Goal: Task Accomplishment & Management: Complete application form

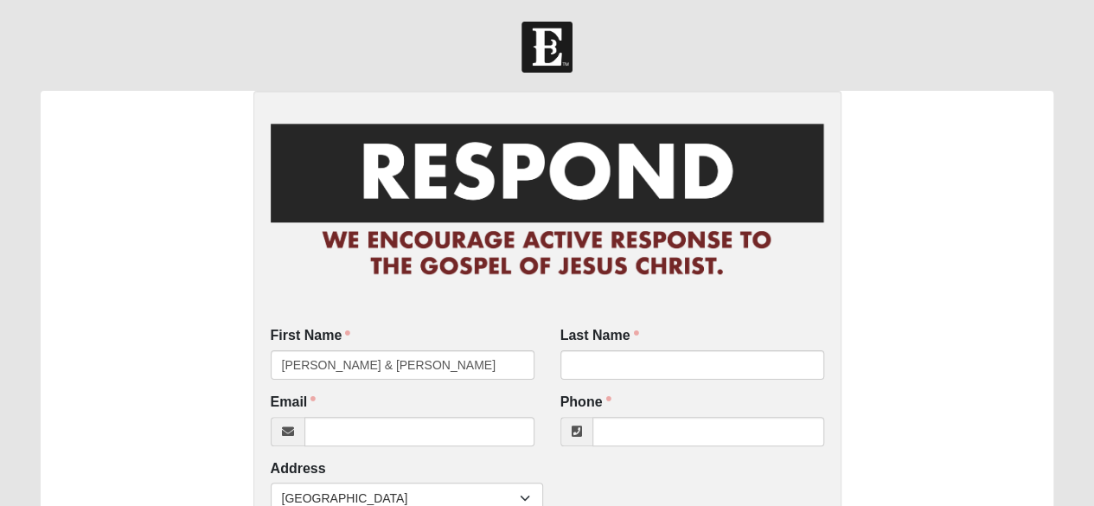
type input "[PERSON_NAME] & [PERSON_NAME]"
type input "Unknown"
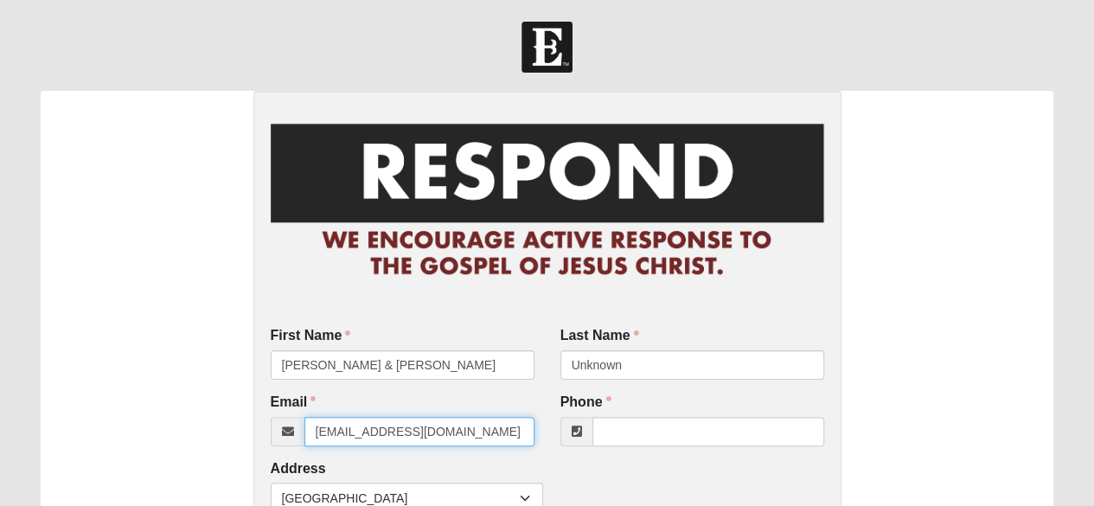
type input "unknown@unknown.com"
type input "(772) 321-6507"
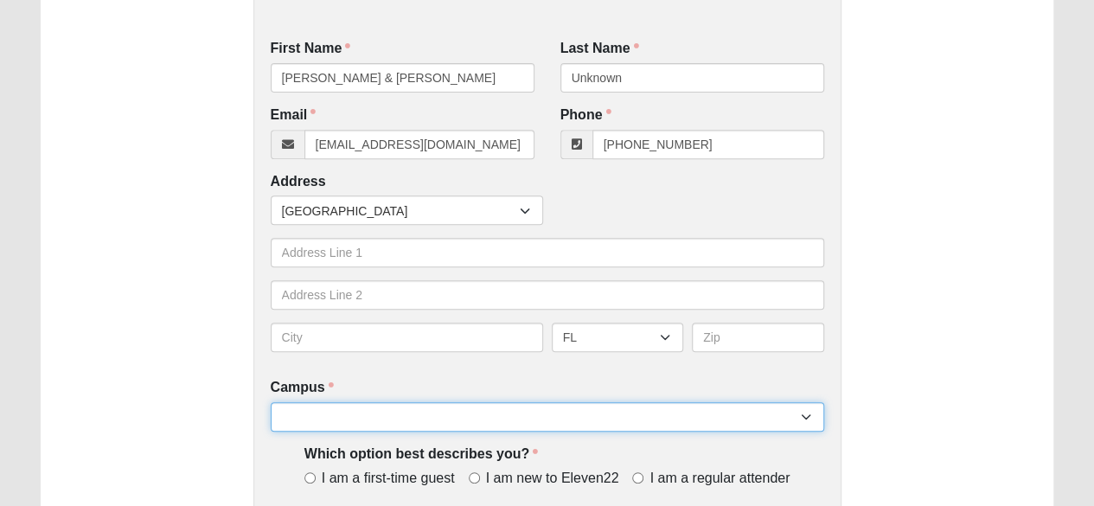
click at [351, 411] on select "Arlington Baymeadows Eleven22 Online [PERSON_NAME][GEOGRAPHIC_DATA] Jesup [GEOG…" at bounding box center [547, 416] width 553 height 29
select select "16"
click at [271, 402] on select "Arlington Baymeadows Eleven22 Online [PERSON_NAME][GEOGRAPHIC_DATA] Jesup [GEOG…" at bounding box center [547, 416] width 553 height 29
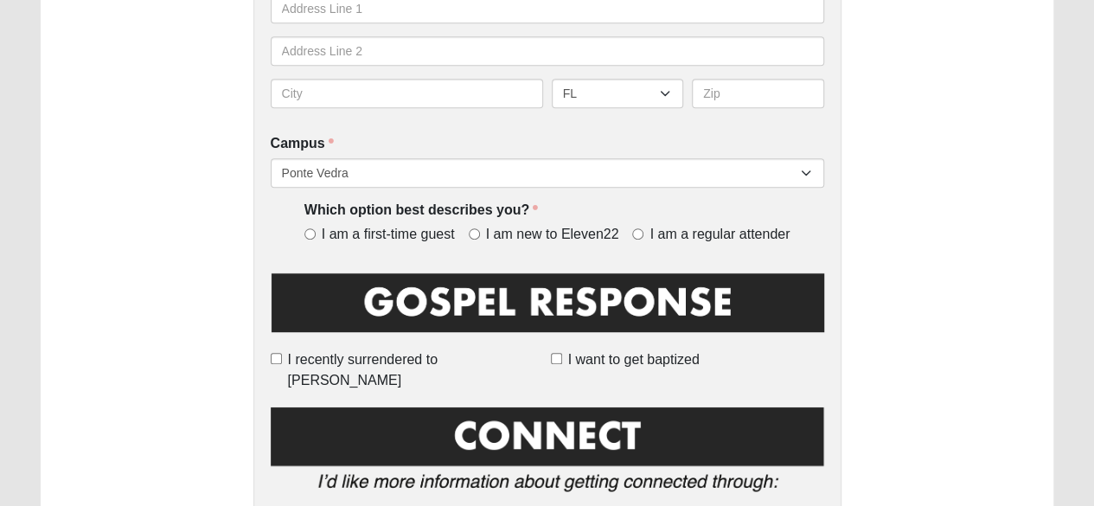
scroll to position [532, 0]
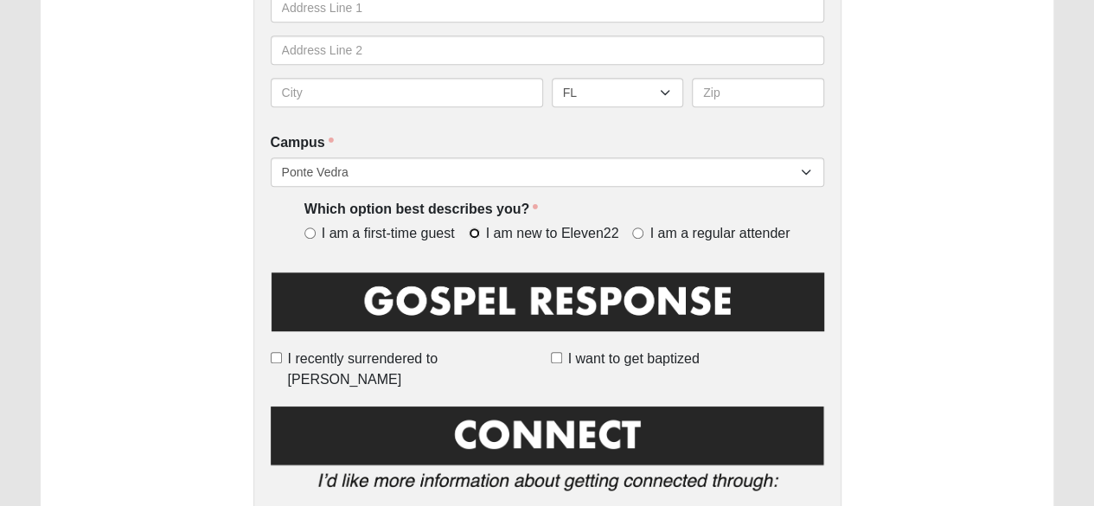
click at [475, 233] on input "I am new to Eleven22" at bounding box center [474, 232] width 11 height 11
radio input "true"
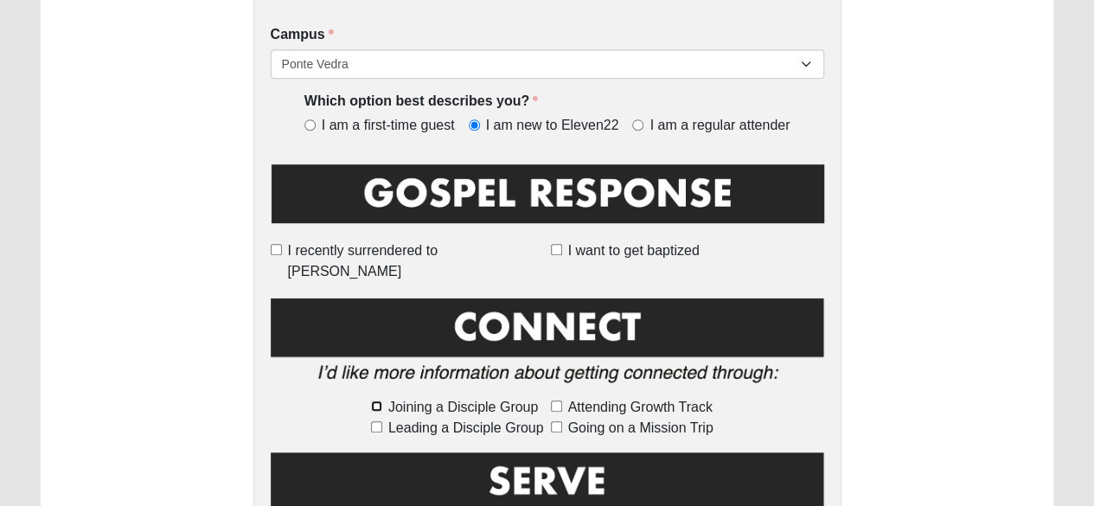
click at [380, 400] on input "Joining a Disciple Group" at bounding box center [376, 405] width 11 height 11
checkbox input "true"
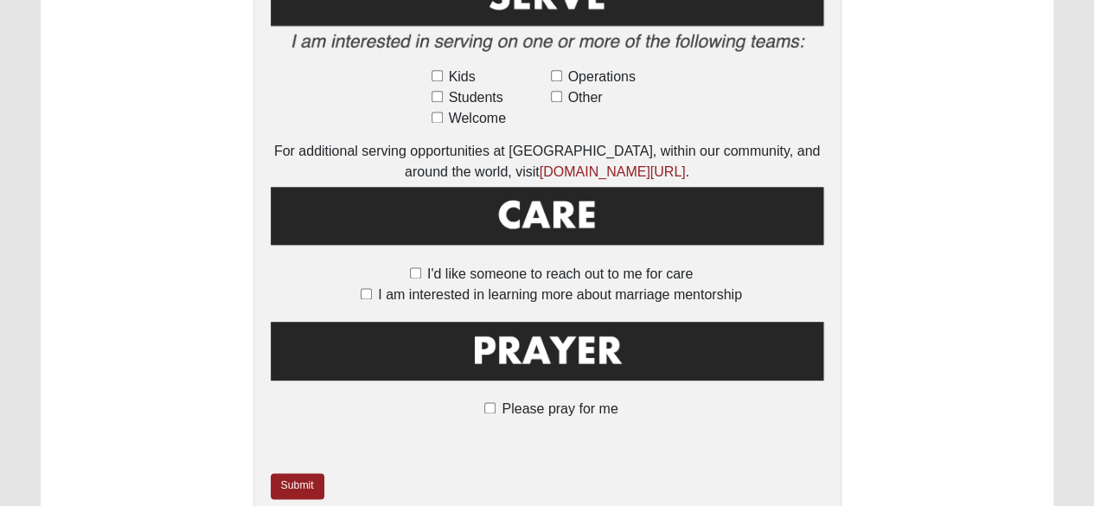
scroll to position [1138, 0]
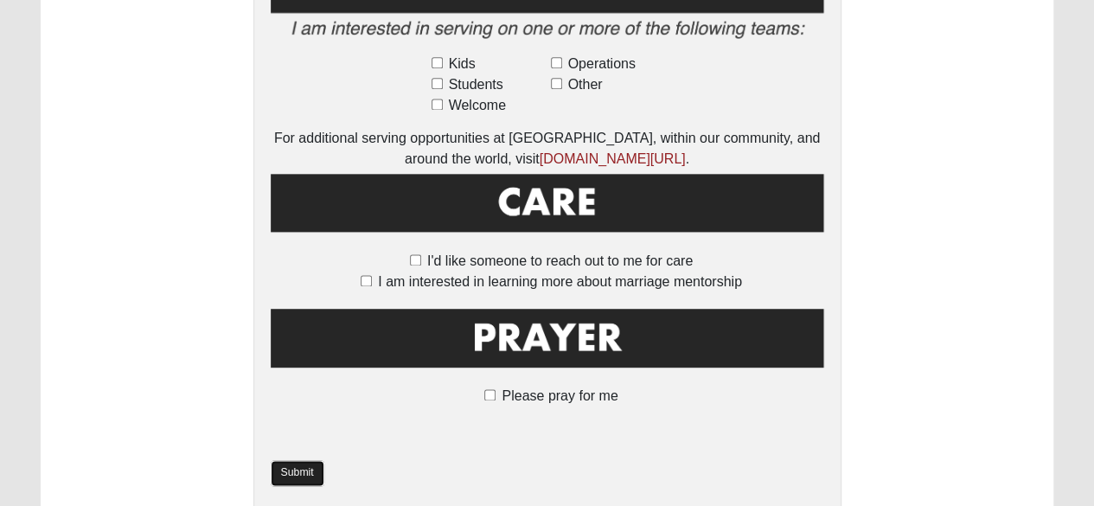
click at [290, 460] on link "Submit" at bounding box center [298, 472] width 54 height 25
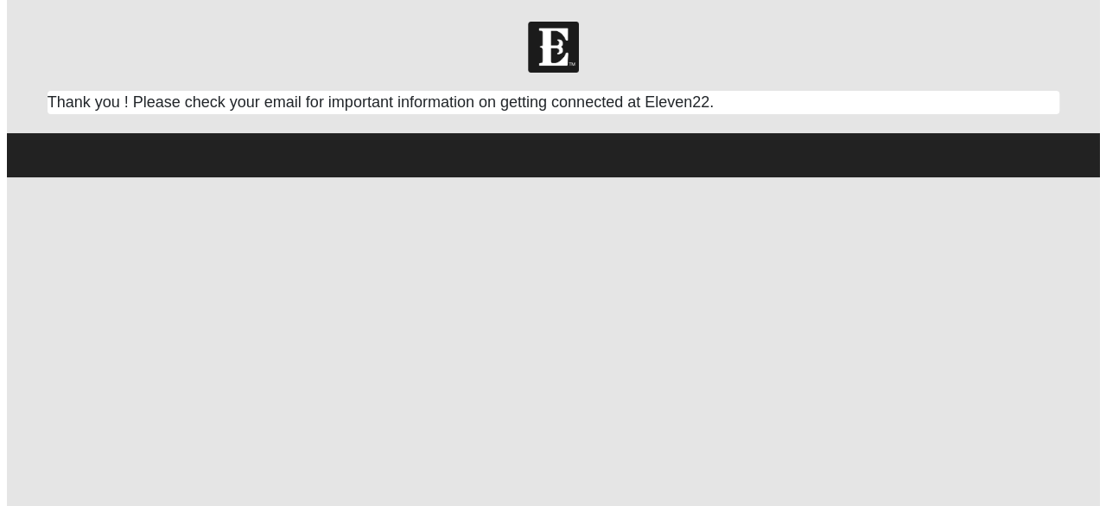
scroll to position [0, 0]
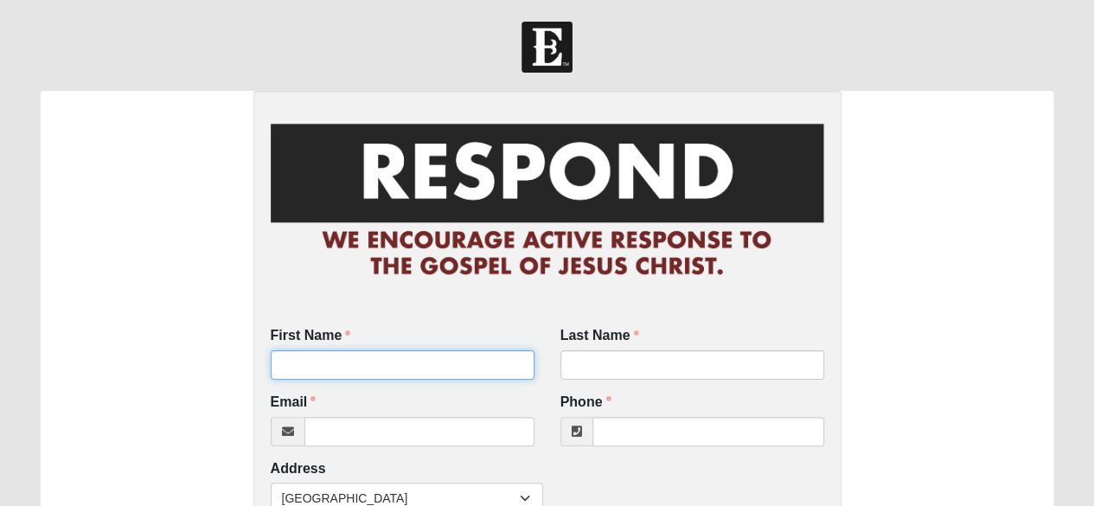
click at [319, 366] on input "First Name" at bounding box center [403, 364] width 264 height 29
click at [355, 367] on input "[PERSON_NAME] & [PERSON_NAME]" at bounding box center [403, 364] width 264 height 29
type input "[PERSON_NAME] & [PERSON_NAME]"
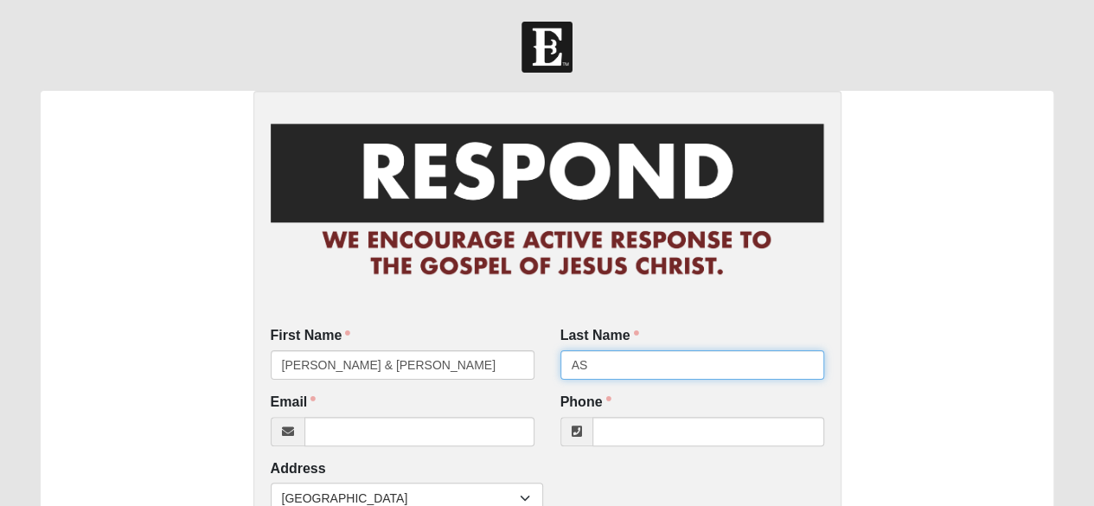
type input "A"
type input "[PERSON_NAME]"
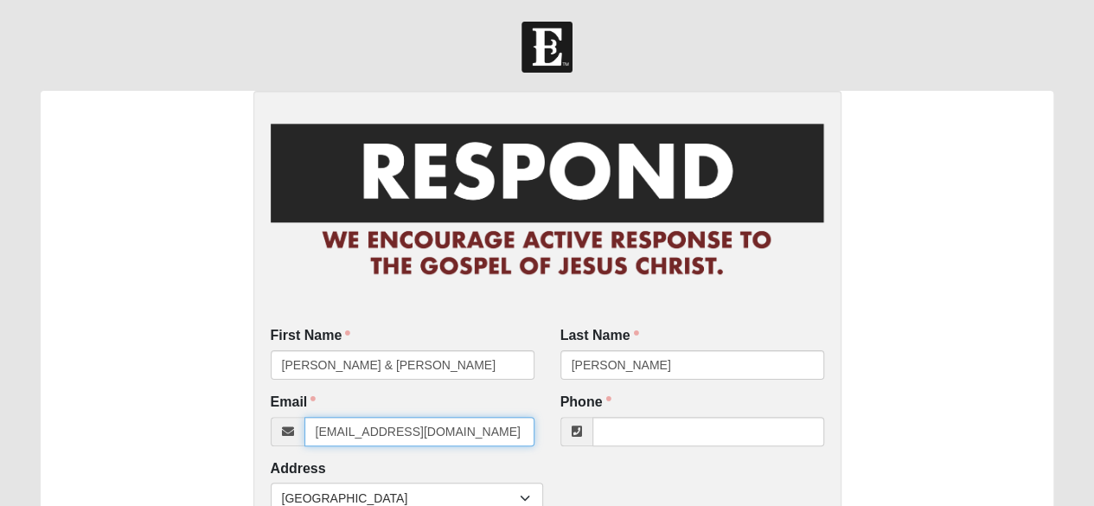
type input "[EMAIL_ADDRESS][DOMAIN_NAME]"
click at [356, 432] on input "[EMAIL_ADDRESS][DOMAIN_NAME]" at bounding box center [419, 431] width 230 height 29
type input "[PHONE_NUMBER]"
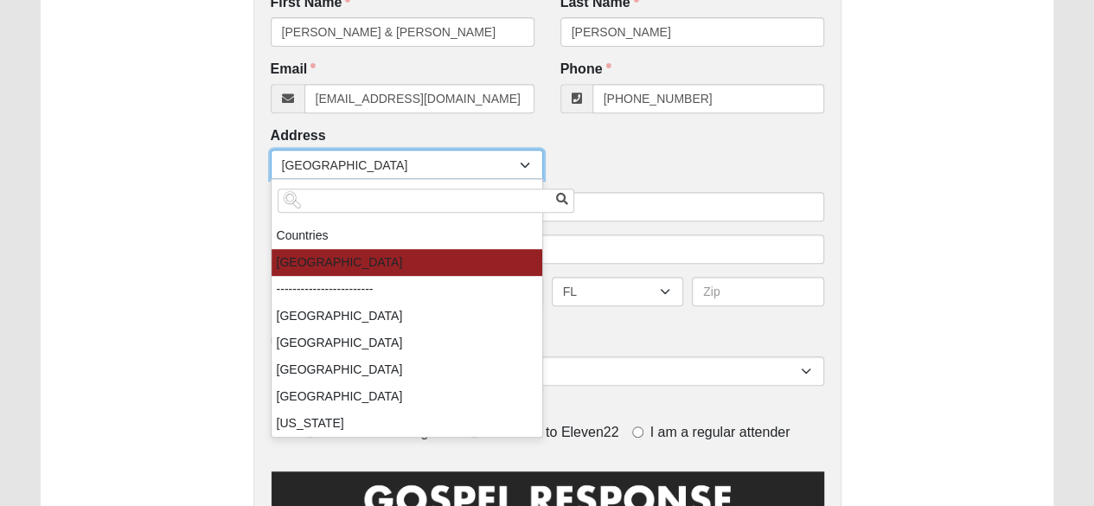
scroll to position [334, 0]
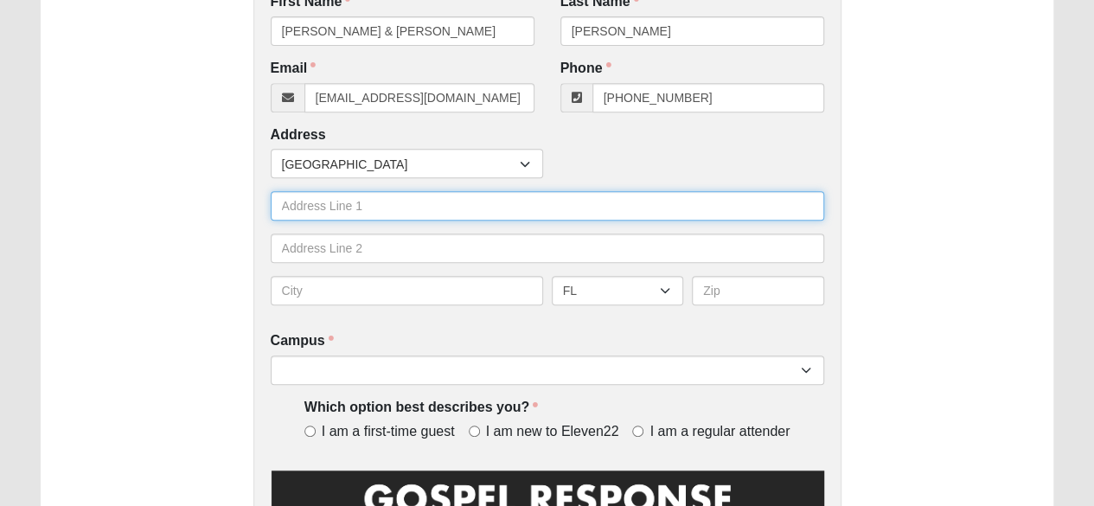
click at [328, 201] on input "text" at bounding box center [547, 205] width 553 height 29
type input "[STREET_ADDRESS][PERSON_NAME]"
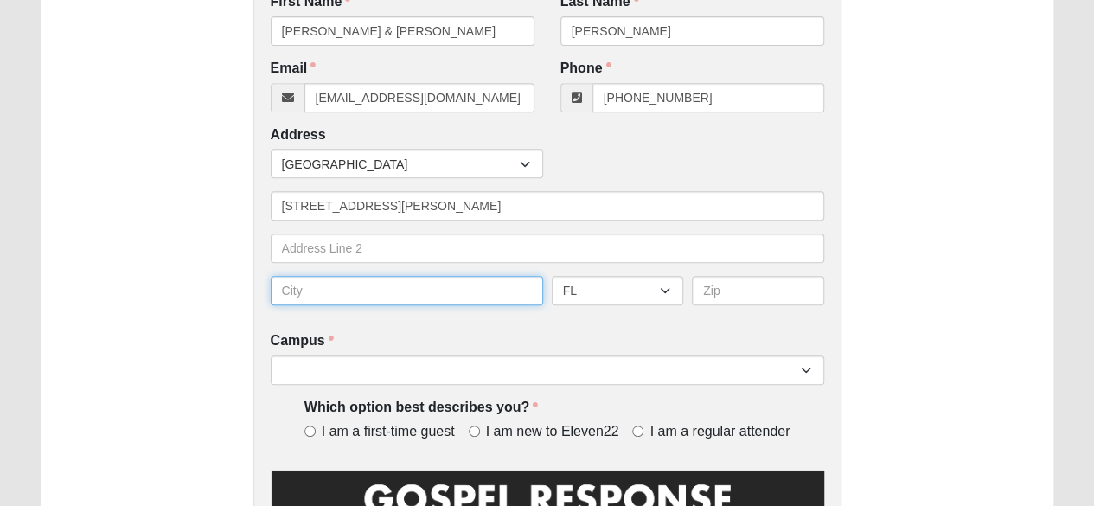
click at [339, 290] on input "text" at bounding box center [407, 290] width 272 height 29
type input "[GEOGRAPHIC_DATA]"
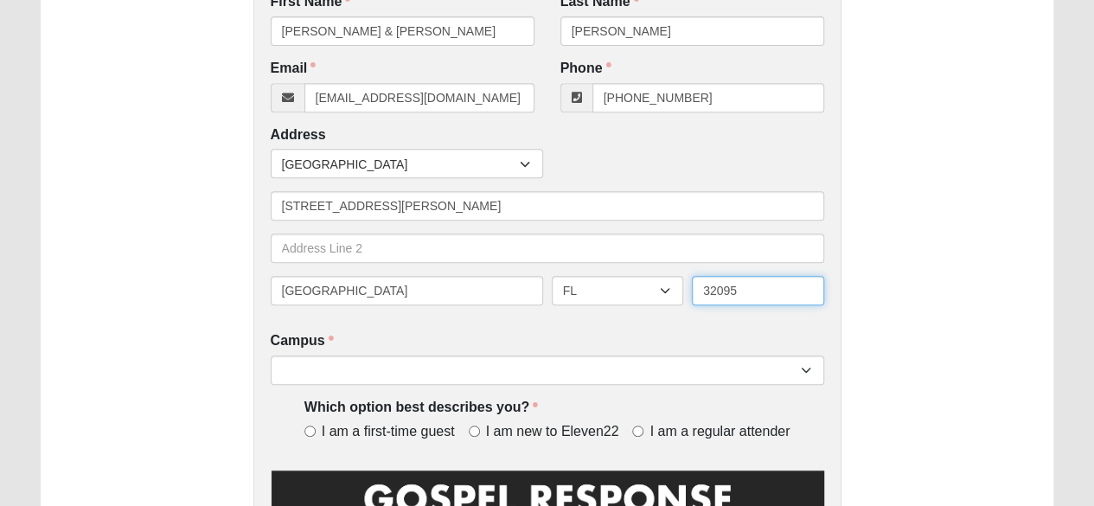
type input "32095"
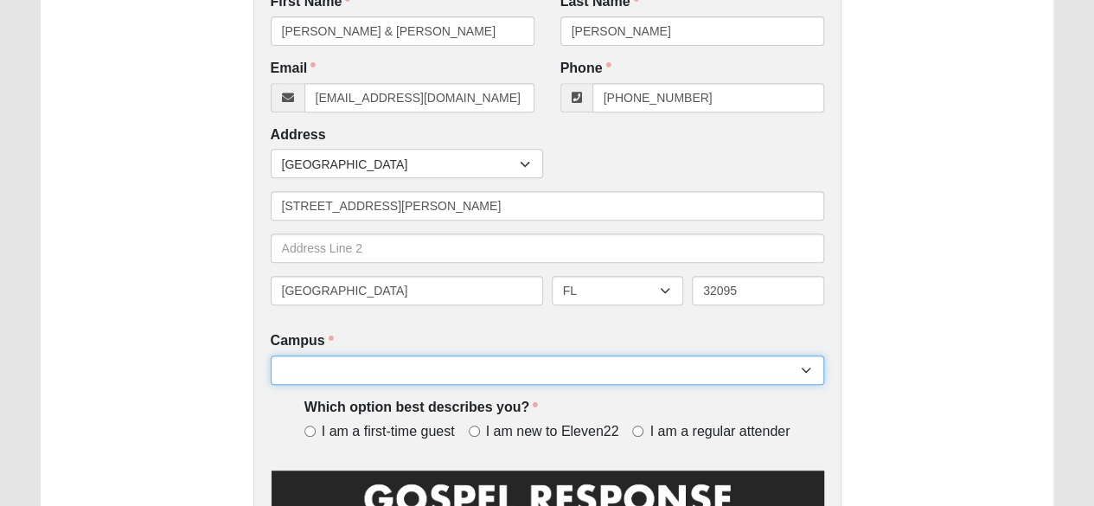
click at [357, 372] on select "Arlington Baymeadows Eleven22 Online [PERSON_NAME][GEOGRAPHIC_DATA] Jesup [GEOG…" at bounding box center [547, 369] width 553 height 29
select select "16"
click at [271, 355] on select "Arlington Baymeadows Eleven22 Online [PERSON_NAME][GEOGRAPHIC_DATA] Jesup [GEOG…" at bounding box center [547, 369] width 553 height 29
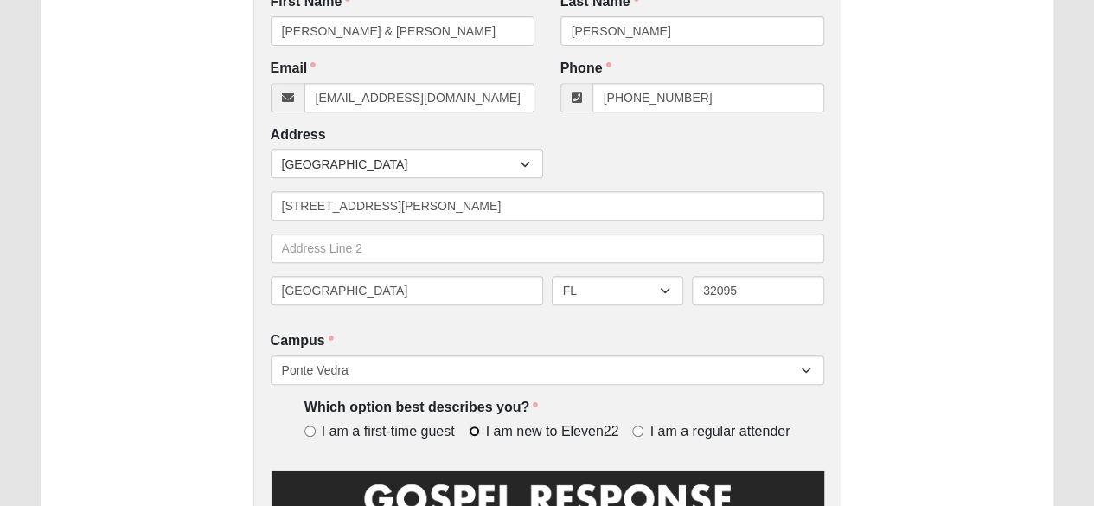
click at [475, 431] on input "I am new to Eleven22" at bounding box center [474, 430] width 11 height 11
radio input "true"
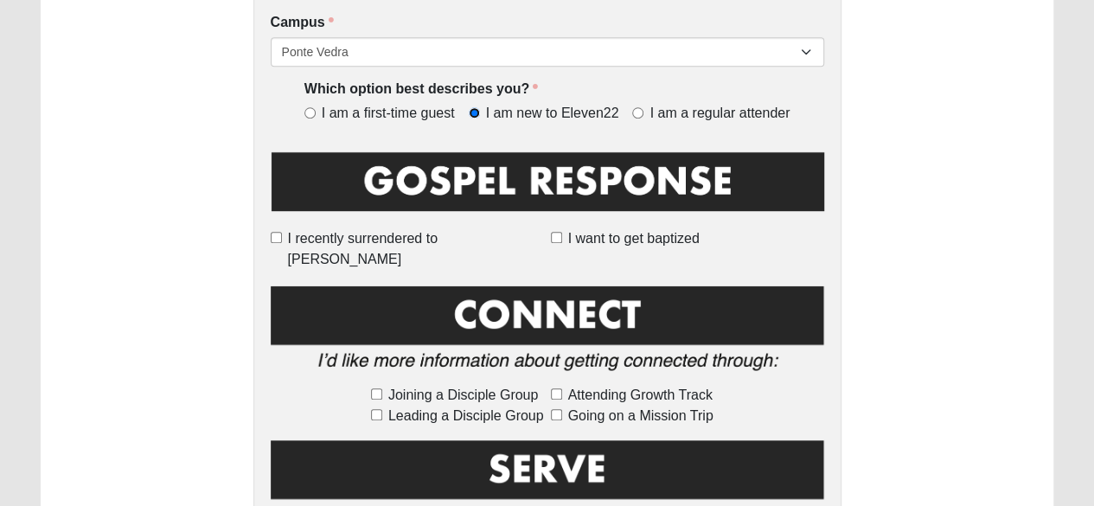
scroll to position [679, 0]
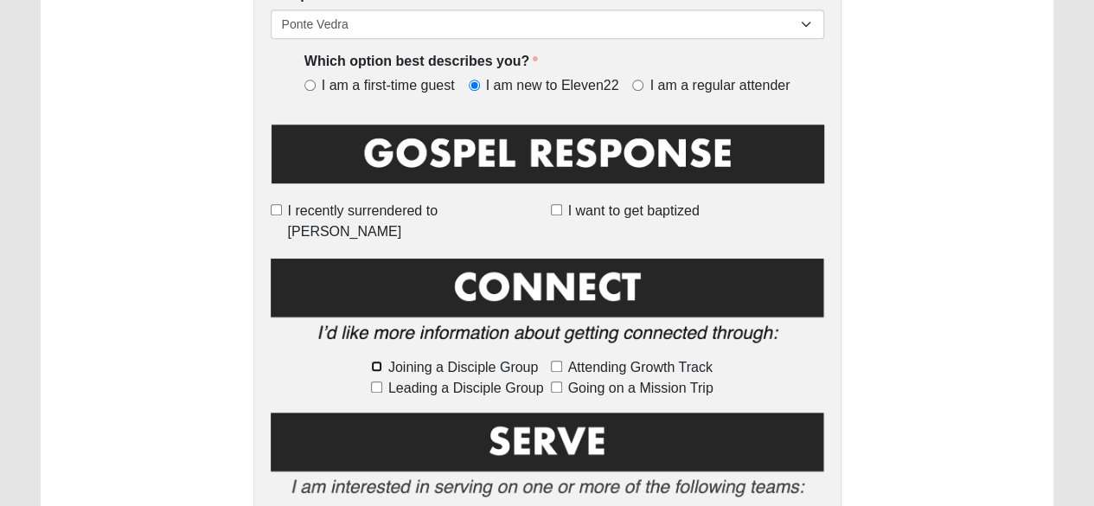
click at [376, 360] on input "Joining a Disciple Group" at bounding box center [376, 365] width 11 height 11
checkbox input "true"
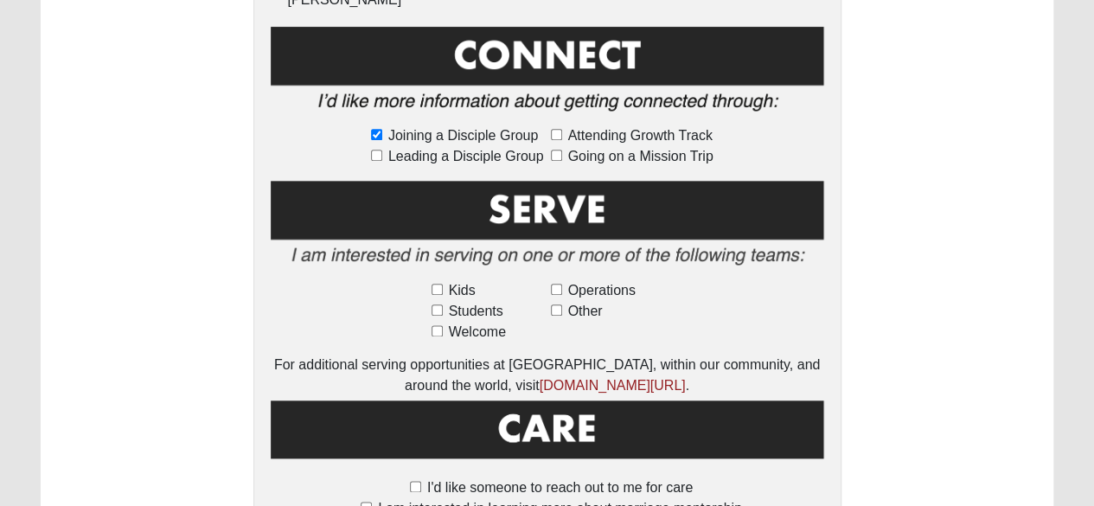
scroll to position [939, 0]
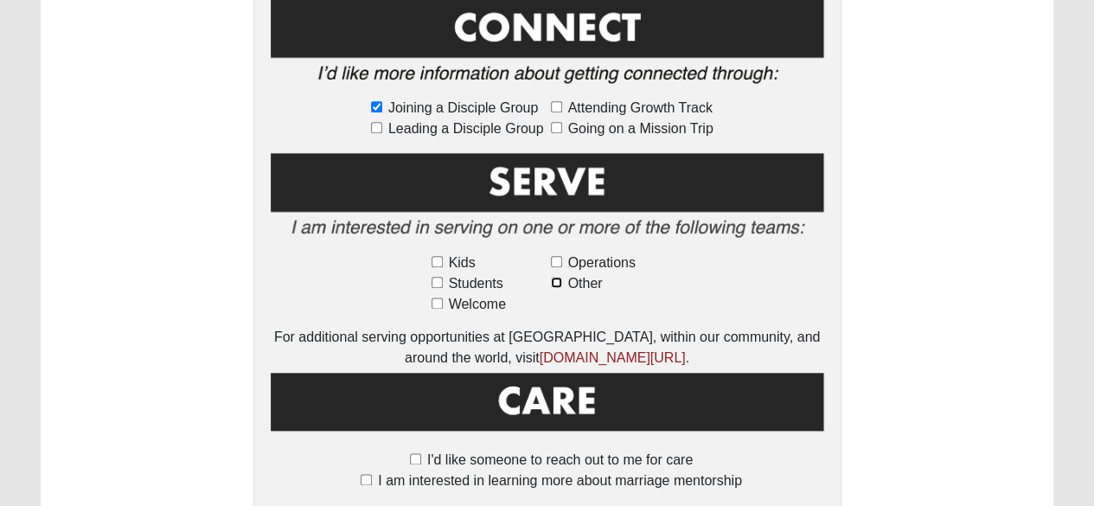
click at [557, 277] on input "Other" at bounding box center [556, 282] width 11 height 11
checkbox input "true"
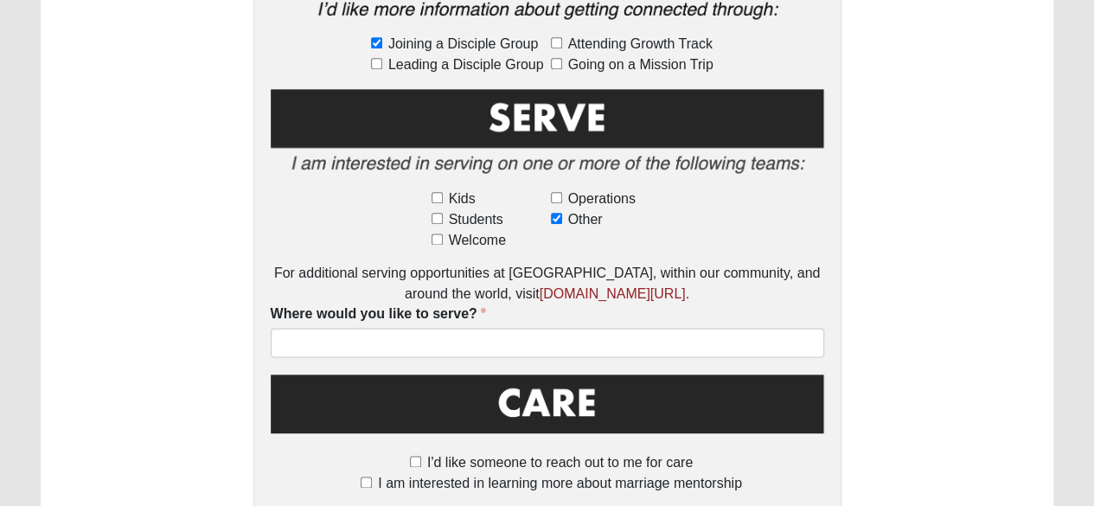
scroll to position [1025, 0]
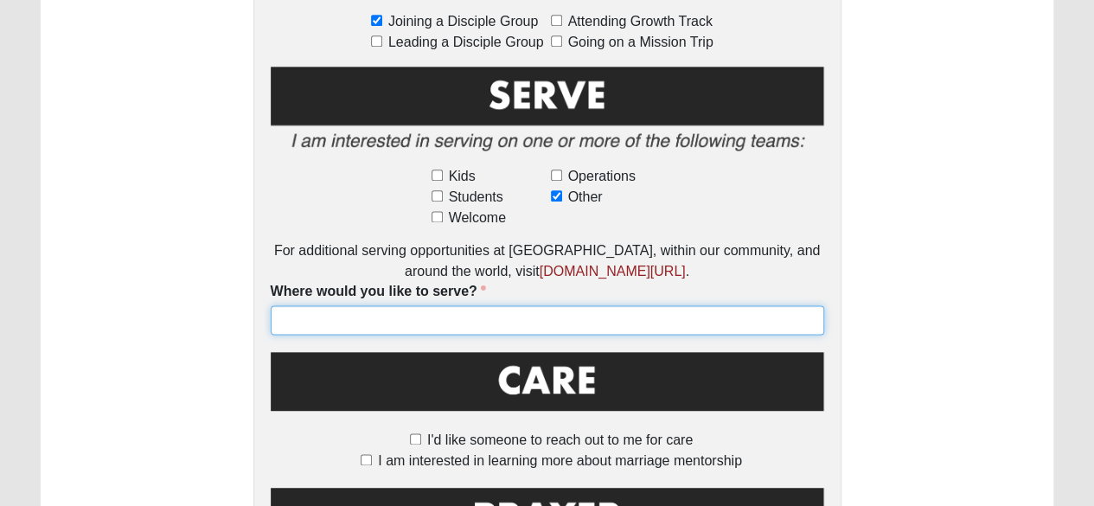
click at [319, 305] on input "Where would you like to serve?" at bounding box center [547, 319] width 553 height 29
type input "B"
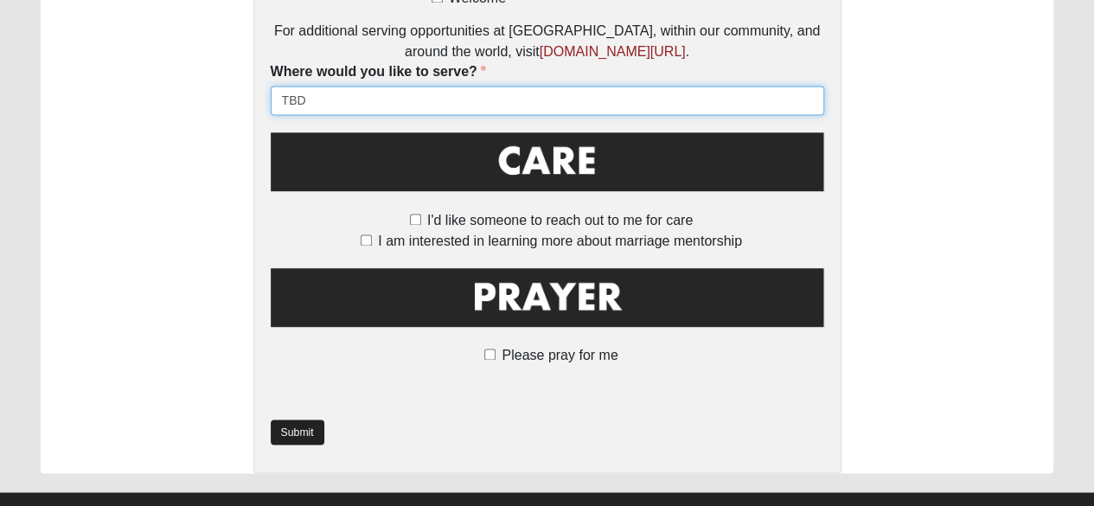
scroll to position [1255, 0]
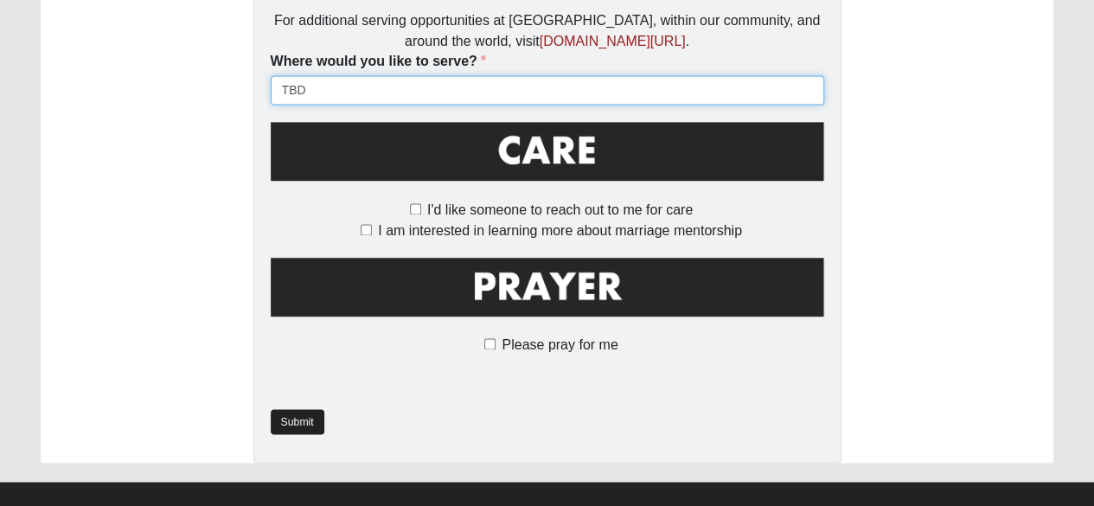
type input "TBD"
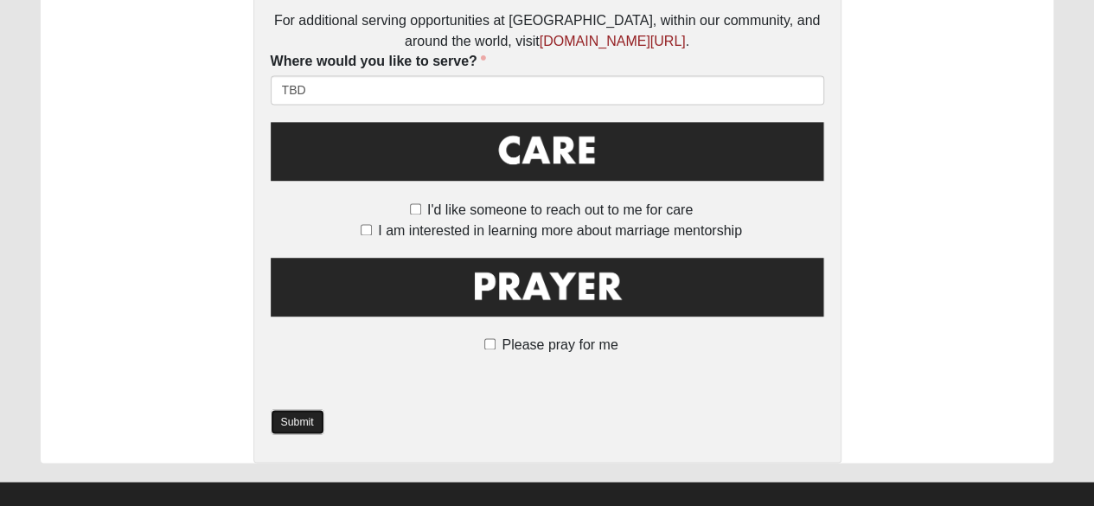
click at [298, 409] on link "Submit" at bounding box center [298, 421] width 54 height 25
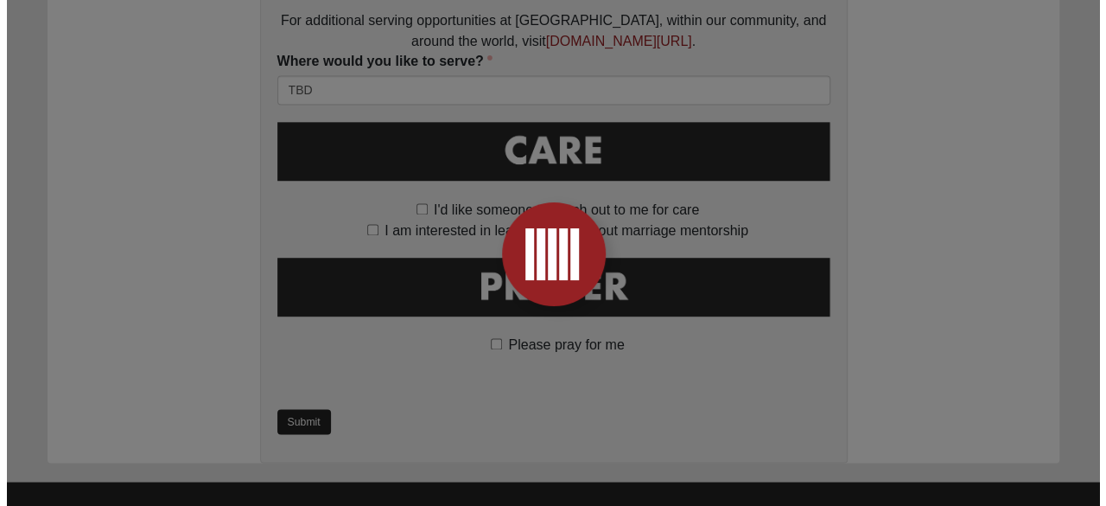
scroll to position [0, 0]
